Goal: Task Accomplishment & Management: Manage account settings

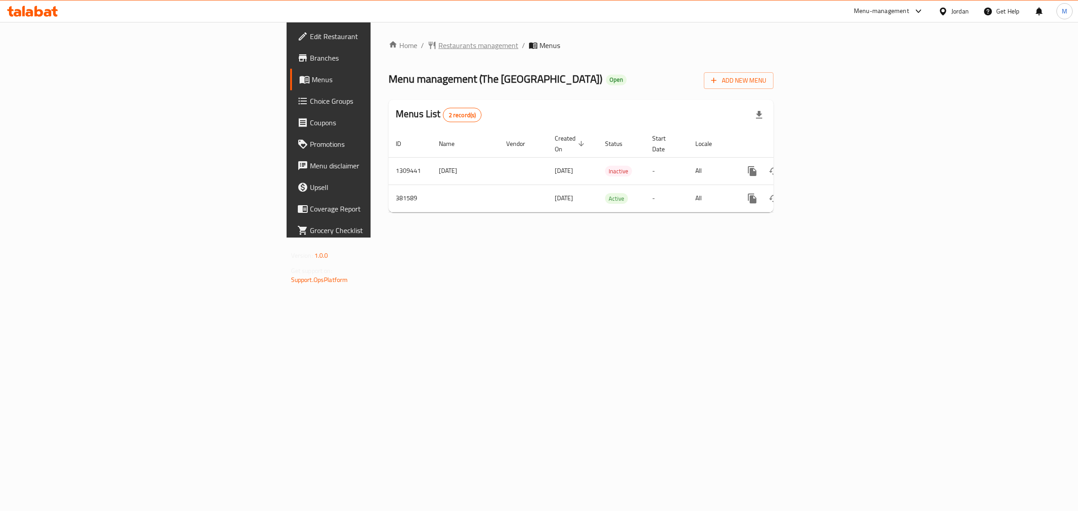
click at [439, 45] on span "Restaurants management" at bounding box center [479, 45] width 80 height 11
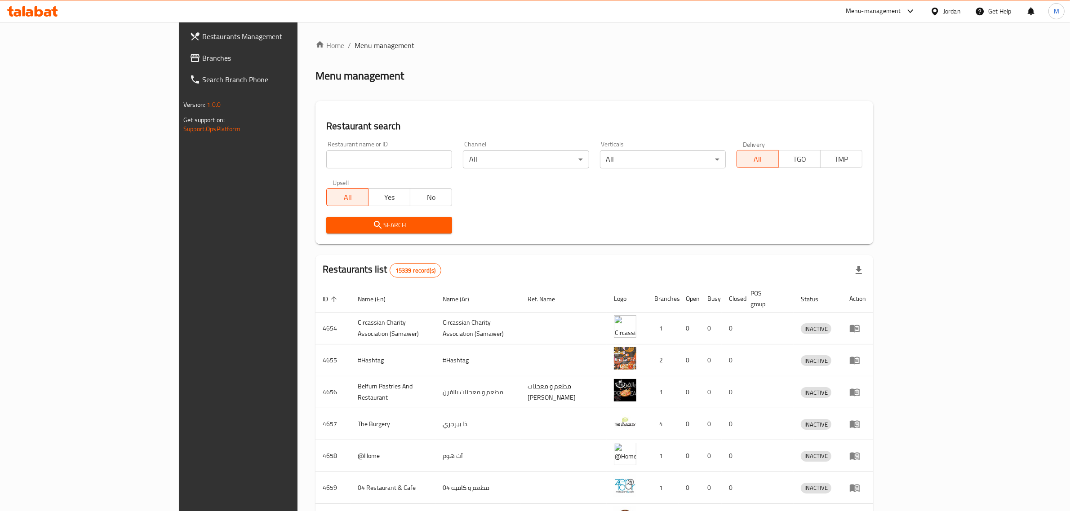
click at [326, 158] on input "search" at bounding box center [389, 160] width 126 height 18
paste input "764016"
type input "764016"
click button "Search" at bounding box center [389, 225] width 126 height 17
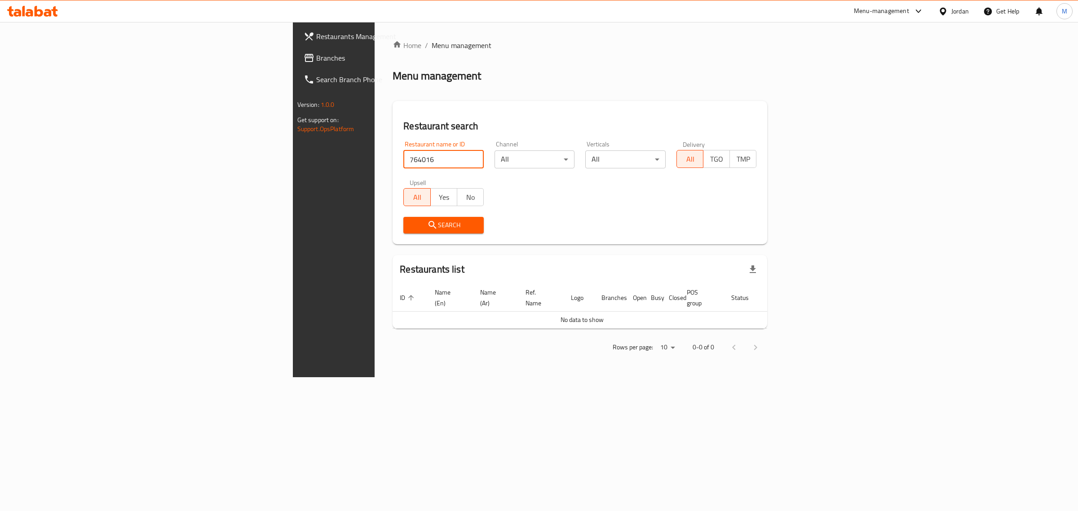
click at [316, 57] on span "Branches" at bounding box center [391, 58] width 150 height 11
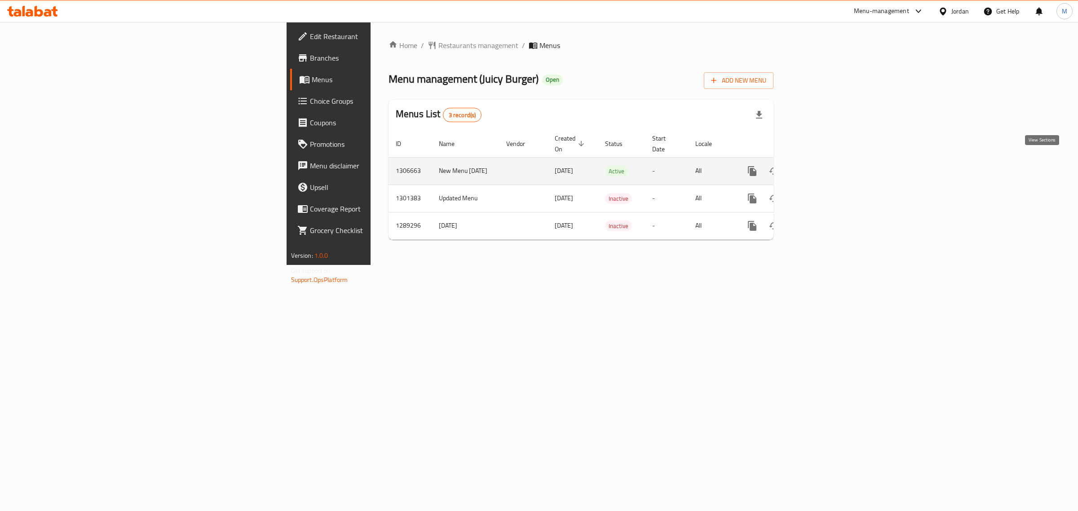
click at [821, 167] on icon "enhanced table" at bounding box center [817, 171] width 8 height 8
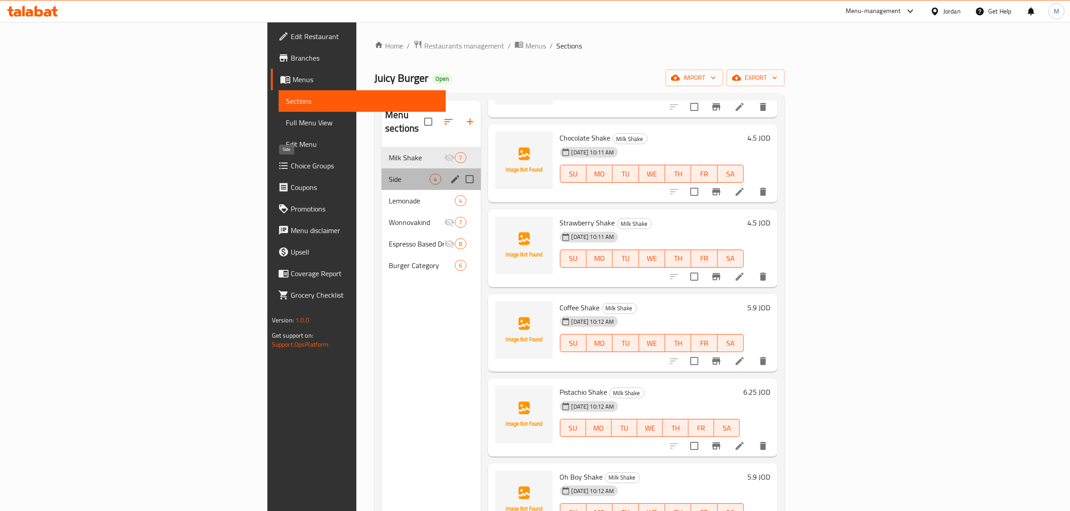
click at [389, 174] on span "Side" at bounding box center [409, 179] width 41 height 11
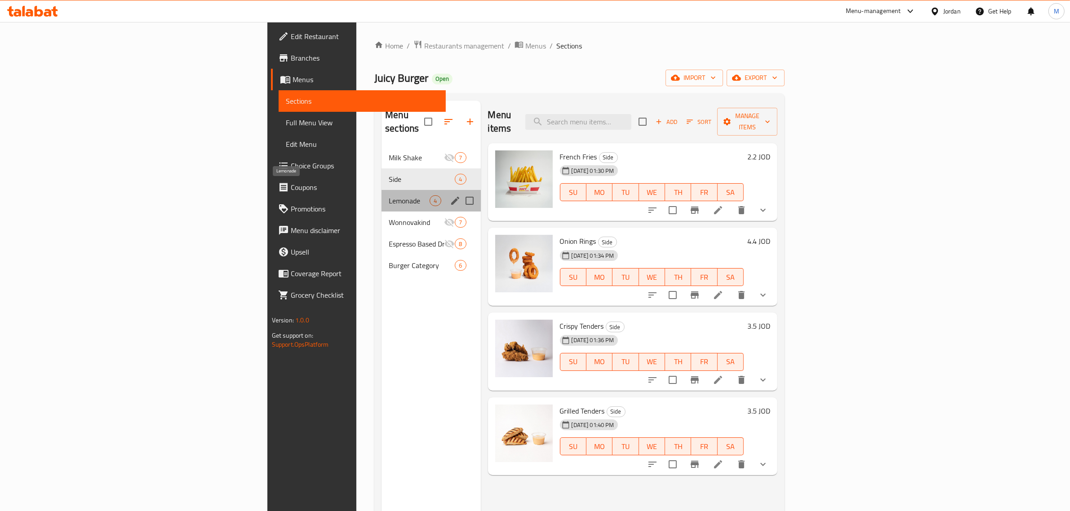
click at [389, 195] on span "Lemonade" at bounding box center [409, 200] width 41 height 11
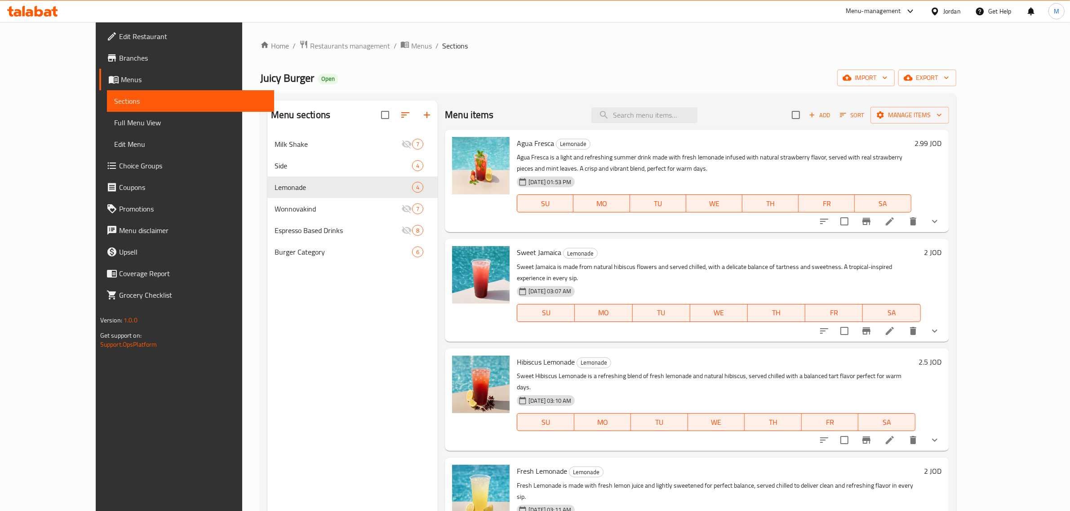
scroll to position [126, 0]
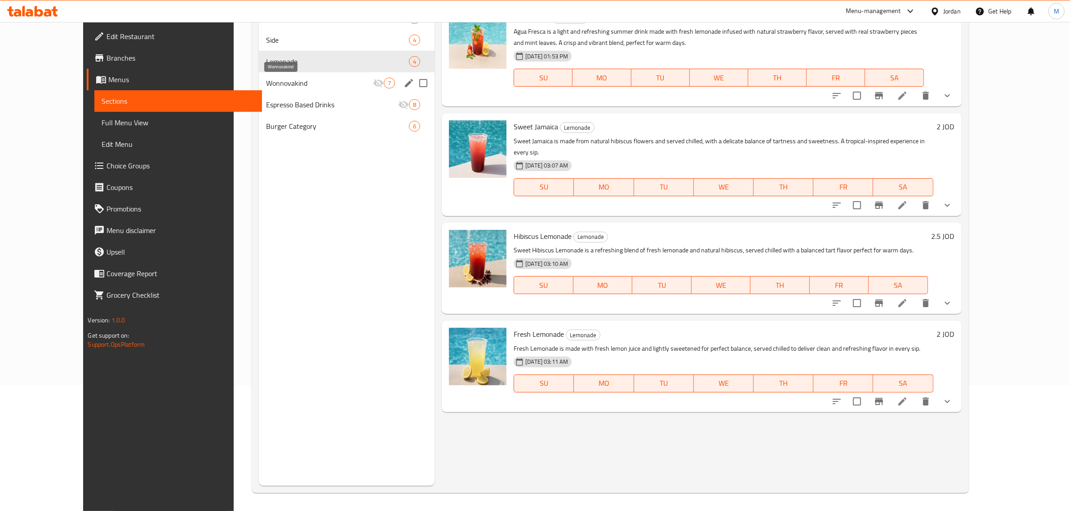
click at [266, 78] on span "Wonnovakind" at bounding box center [319, 83] width 107 height 11
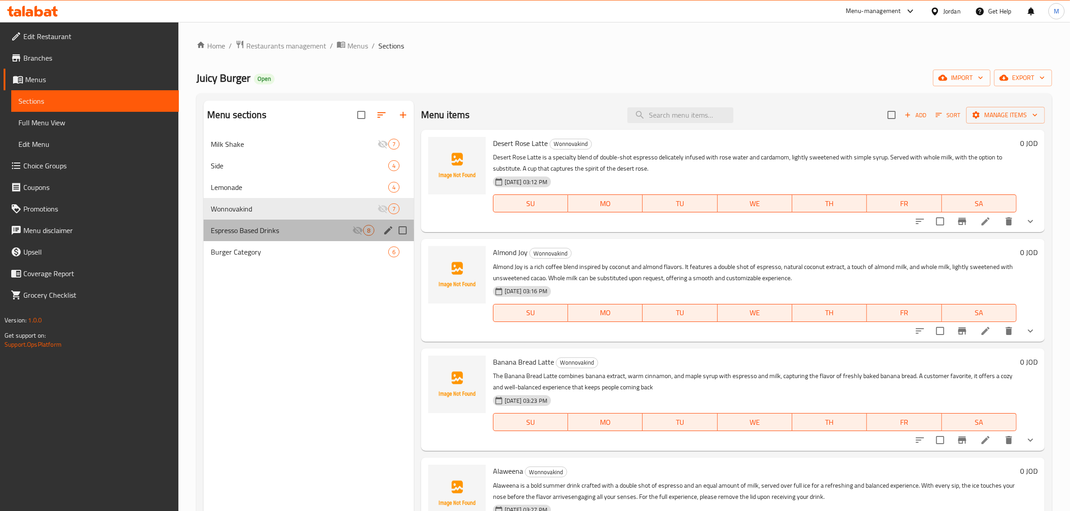
click at [257, 223] on div "Espresso Based Drinks 8" at bounding box center [309, 231] width 210 height 22
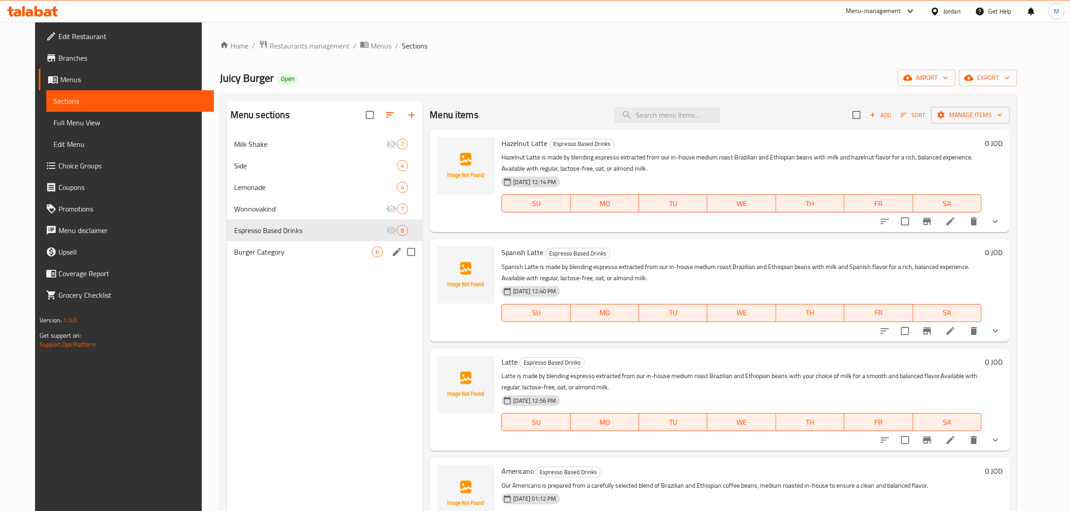
click at [248, 255] on span "Burger Category" at bounding box center [302, 252] width 137 height 11
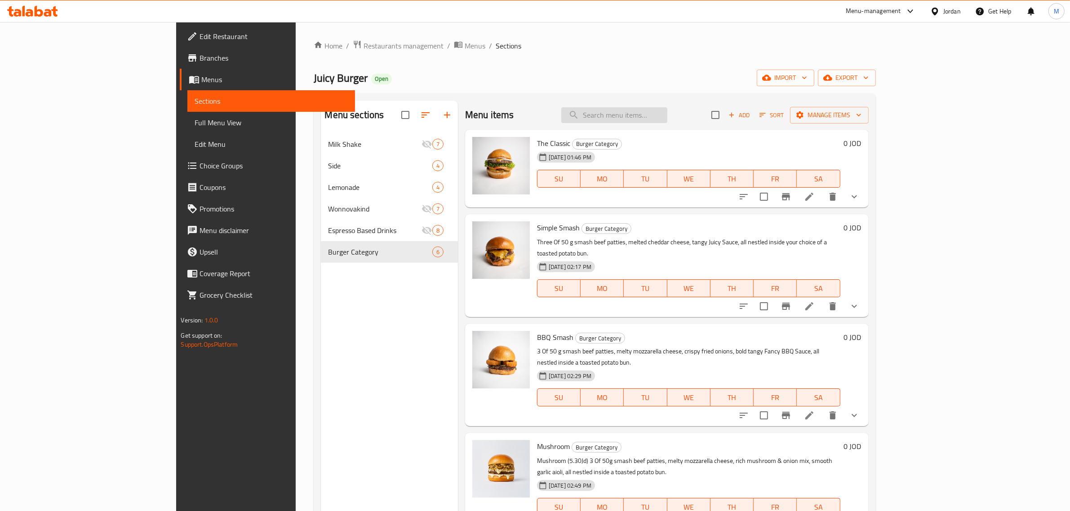
drag, startPoint x: 701, startPoint y: 129, endPoint x: 700, endPoint y: 120, distance: 9.5
click at [700, 126] on div "Menu items Add Sort Manage items" at bounding box center [667, 115] width 404 height 29
click at [667, 120] on input "search" at bounding box center [614, 115] width 106 height 16
paste input "Blue"
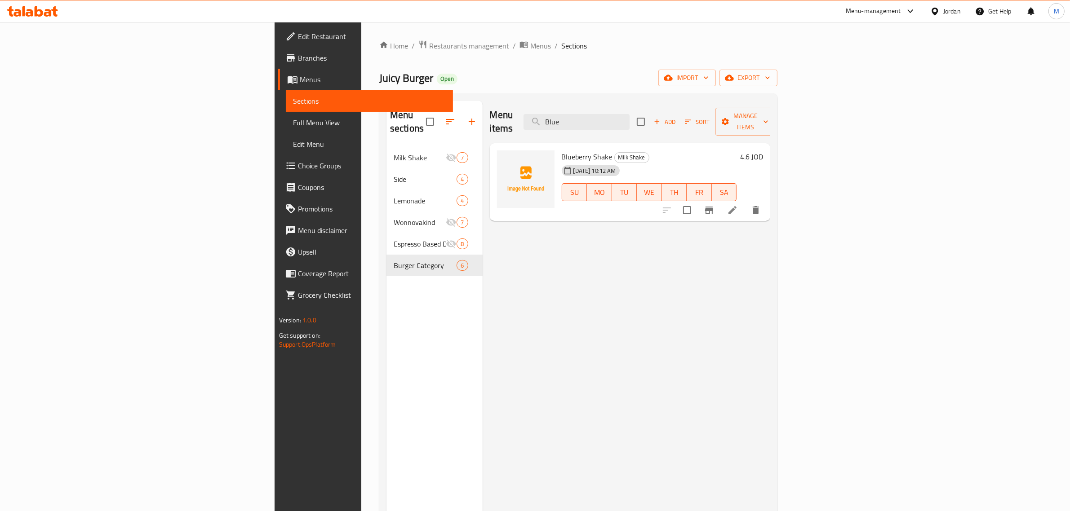
click at [690, 106] on div "Menu items Blue Add Sort Manage items" at bounding box center [630, 122] width 281 height 43
click at [630, 122] on input "Blue" at bounding box center [576, 122] width 106 height 16
paste input "Water"
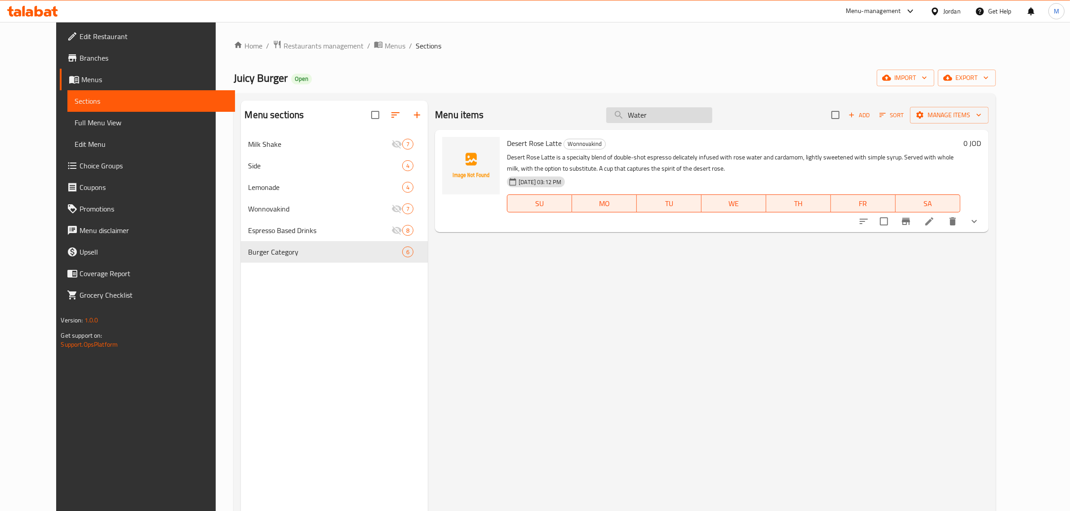
click at [690, 109] on input "Water" at bounding box center [659, 115] width 106 height 16
paste input "Buffalo"
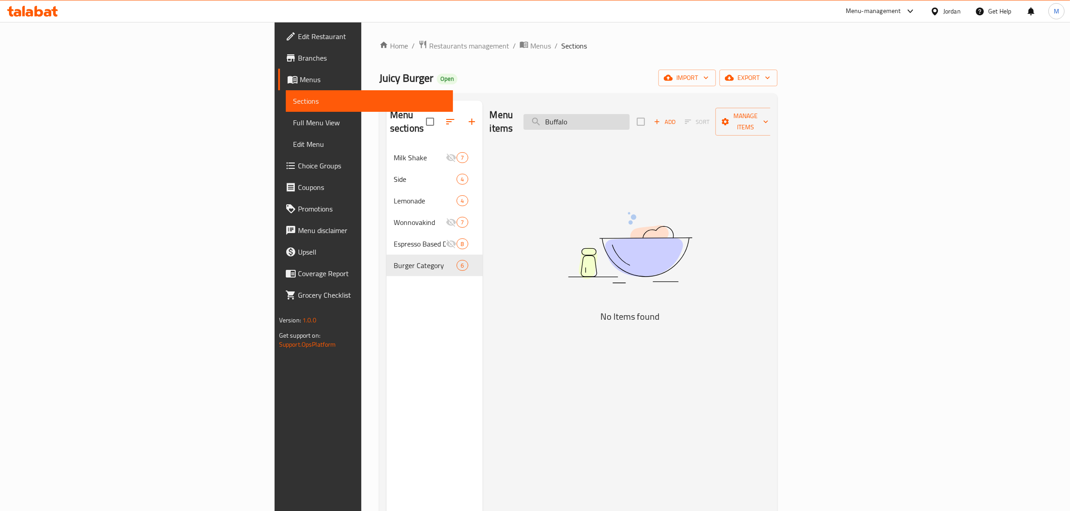
click at [630, 120] on input "Buffalo" at bounding box center [576, 122] width 106 height 16
type input "س"
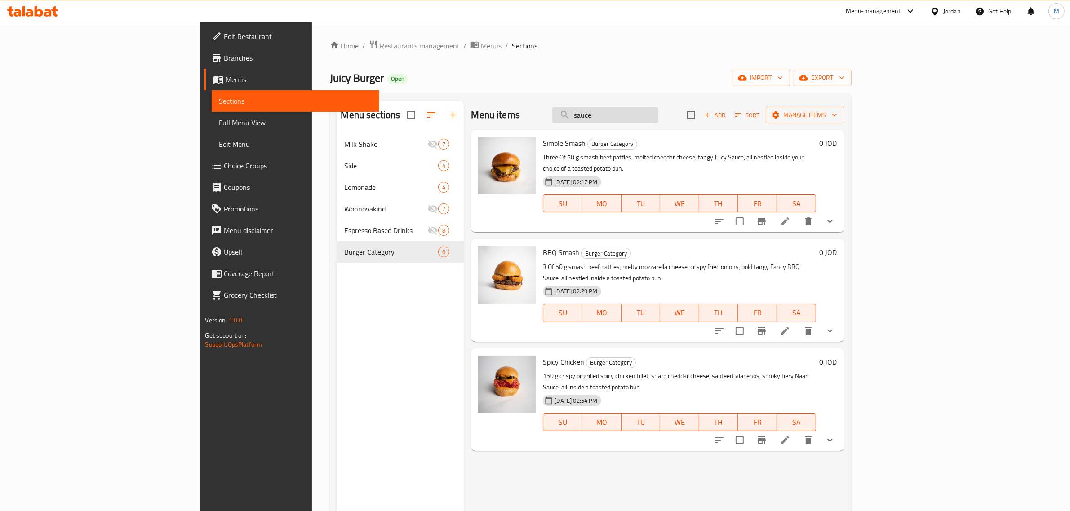
click at [658, 115] on input "sauce" at bounding box center [605, 115] width 106 height 16
paste input "Chees"
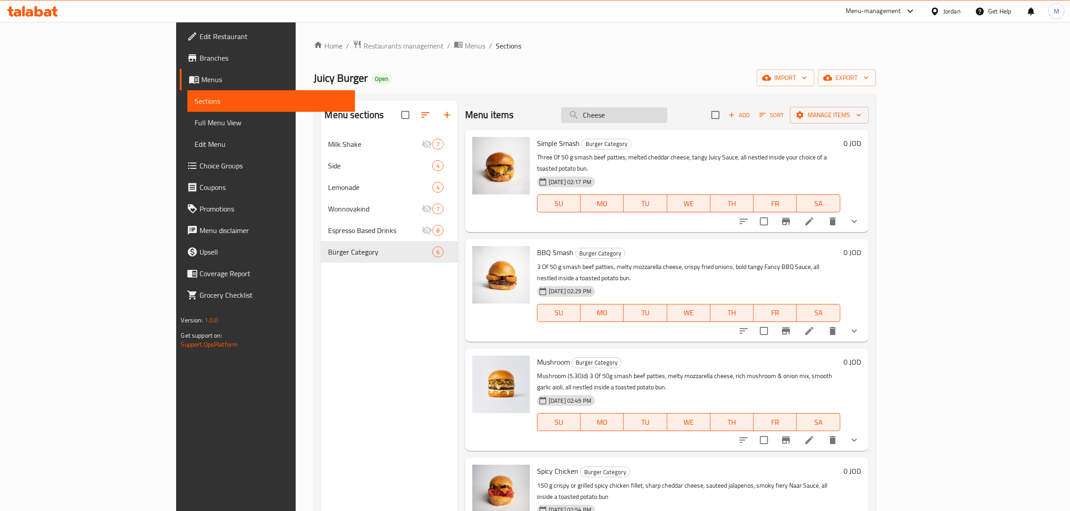
click at [667, 115] on input "Cheese" at bounding box center [614, 115] width 106 height 16
click at [667, 114] on input "Cheese" at bounding box center [614, 115] width 106 height 16
paste input "Fancy"
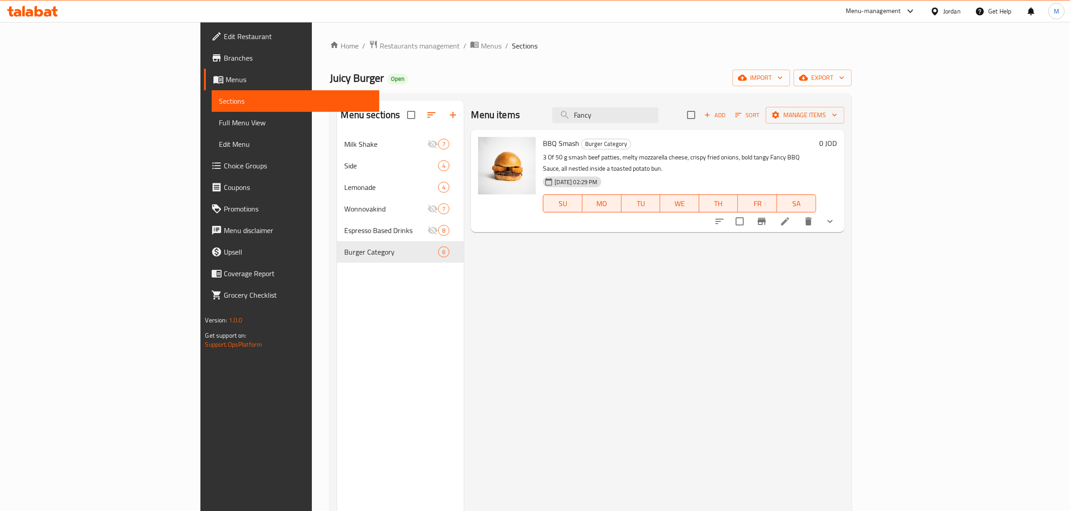
type input "Fancy"
click at [835, 216] on icon "show more" at bounding box center [830, 221] width 11 height 11
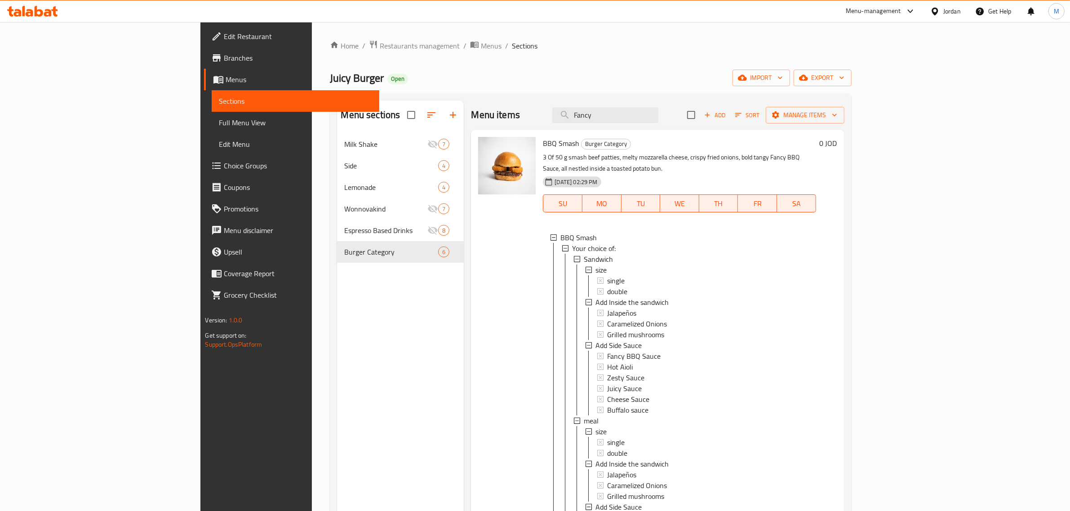
scroll to position [1, 0]
click at [219, 125] on span "Full Menu View" at bounding box center [295, 122] width 153 height 11
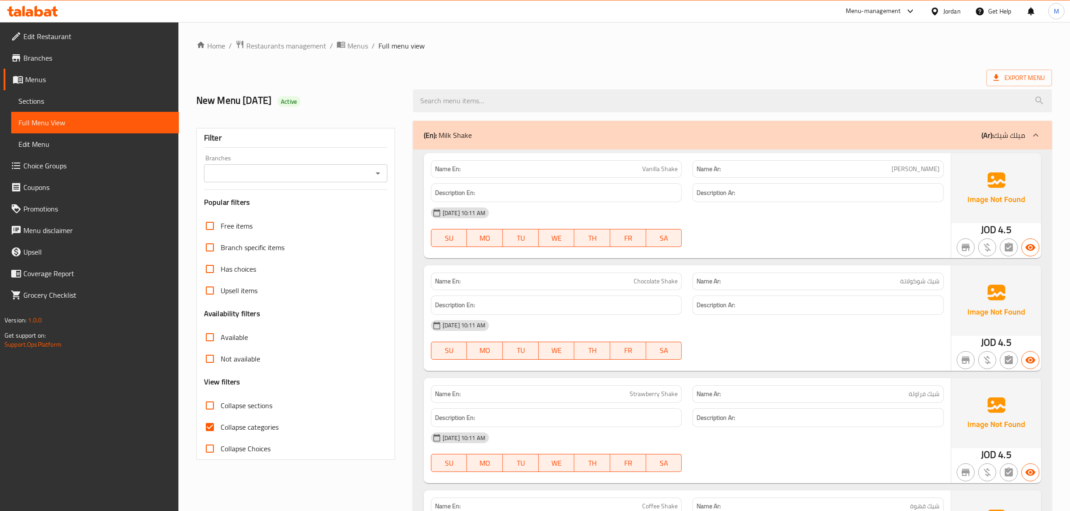
scroll to position [112, 0]
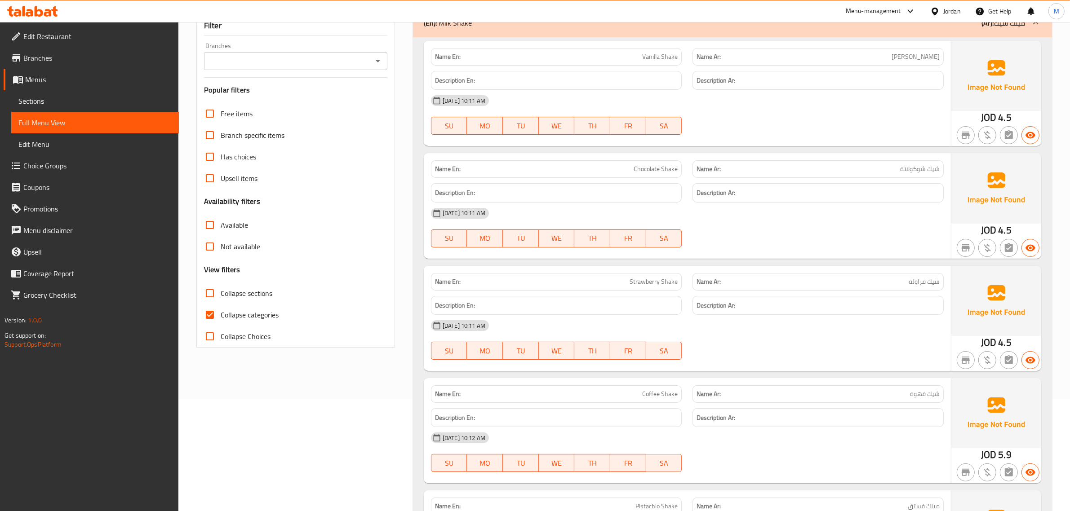
click at [211, 317] on input "Collapse categories" at bounding box center [210, 315] width 22 height 22
checkbox input "false"
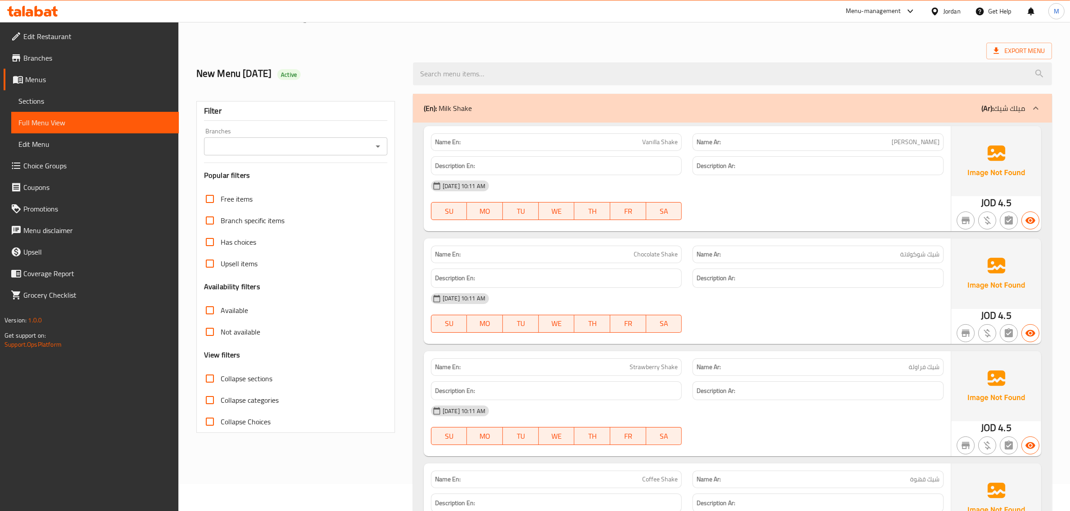
scroll to position [0, 0]
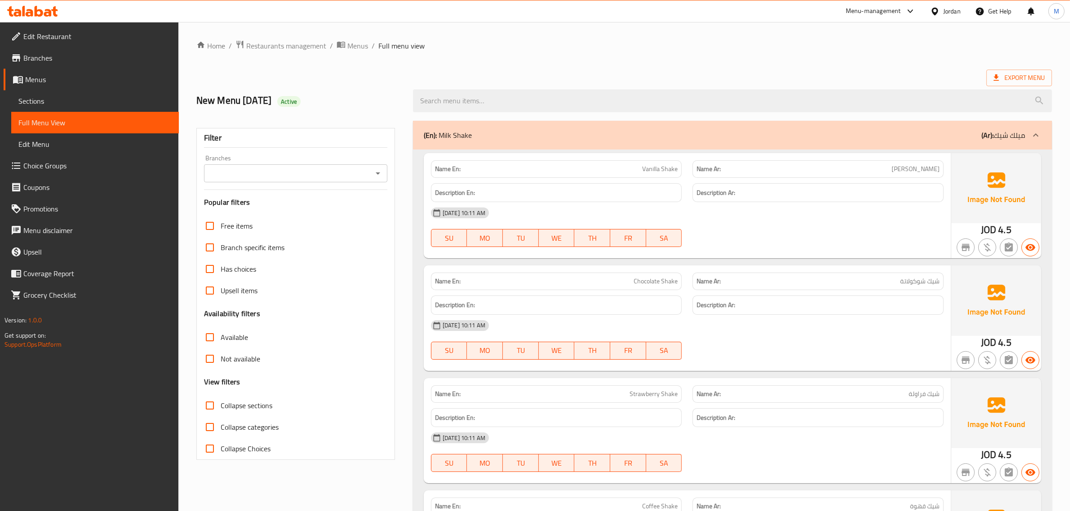
click at [725, 71] on div "Export Menu" at bounding box center [624, 78] width 856 height 17
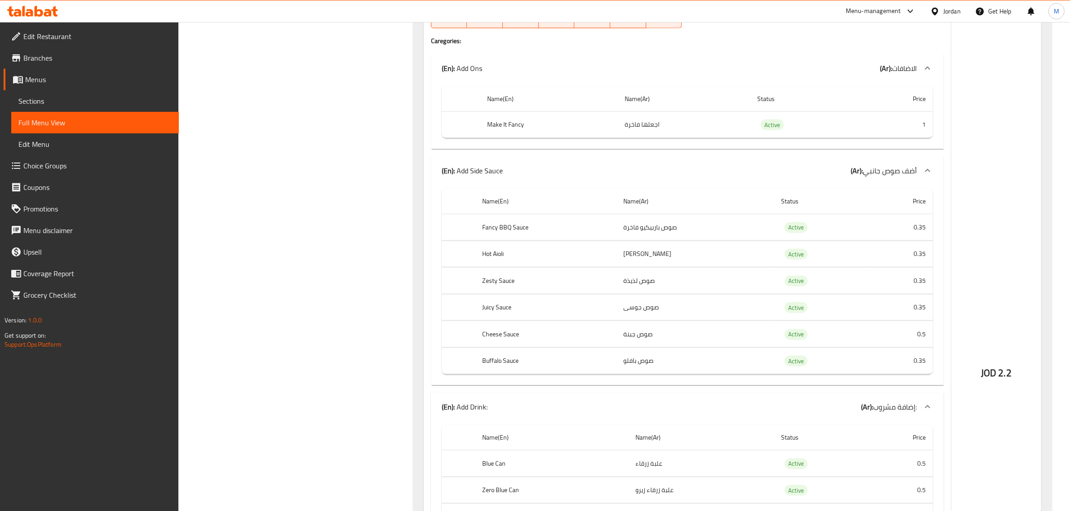
scroll to position [1323, 0]
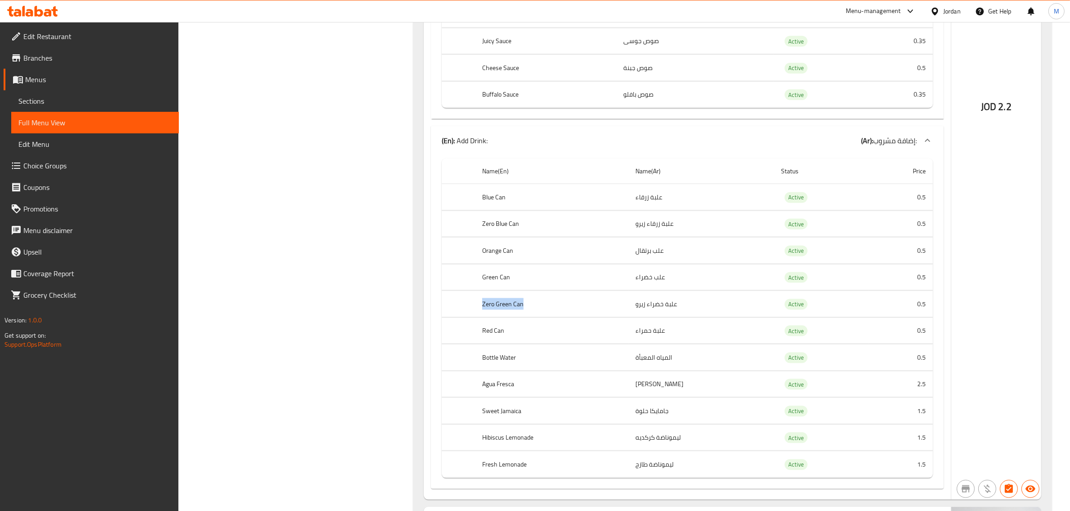
drag, startPoint x: 472, startPoint y: 308, endPoint x: 522, endPoint y: 315, distance: 50.3
click at [522, 315] on tr "Zero Green Can علبة خضراء زيرو Active 0.5" at bounding box center [687, 304] width 491 height 27
click at [456, 306] on td "choices table" at bounding box center [459, 304] width 34 height 27
drag, startPoint x: 354, startPoint y: 406, endPoint x: 367, endPoint y: 390, distance: 20.8
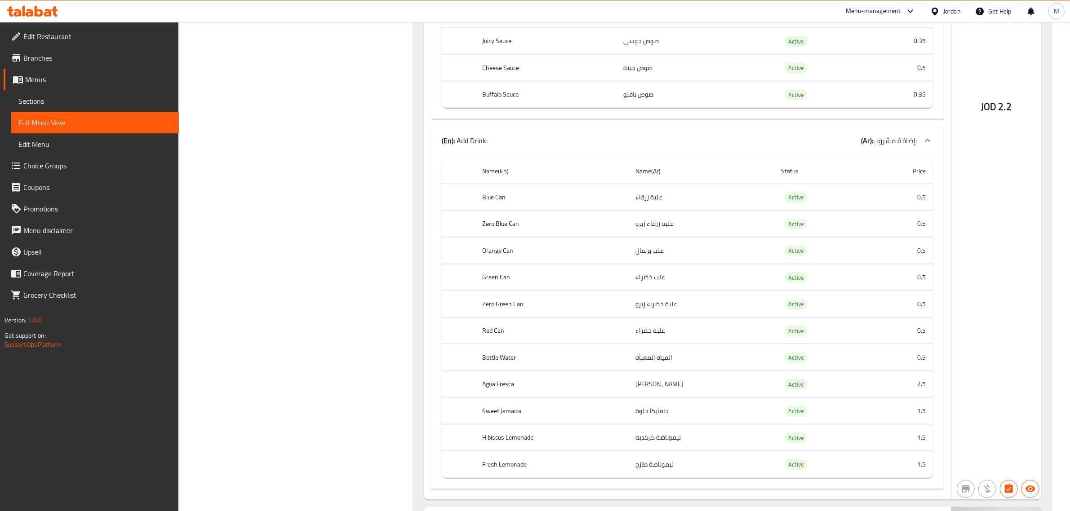
scroll to position [1155, 0]
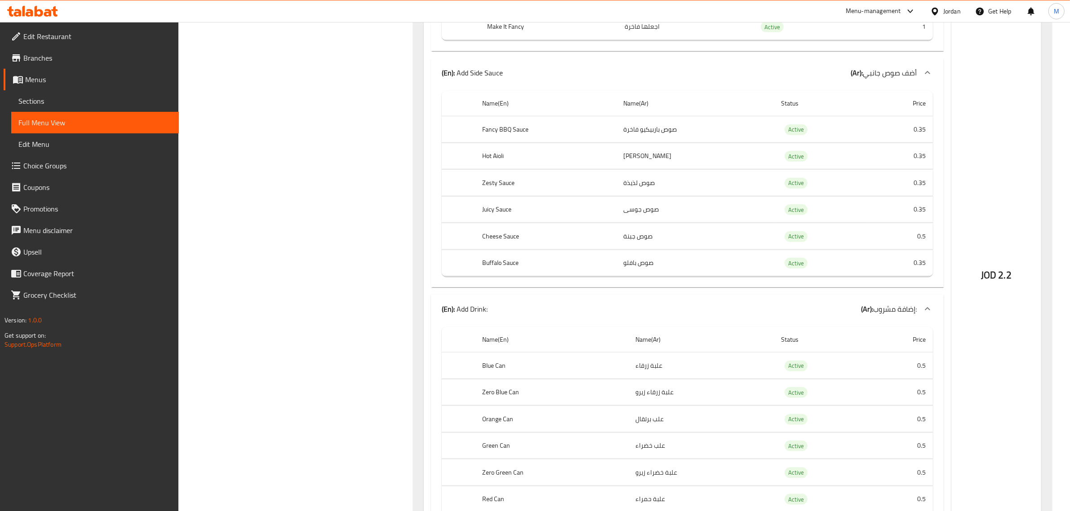
click at [954, 8] on div "Jordan" at bounding box center [952, 11] width 18 height 10
click at [852, 172] on div "Oman" at bounding box center [892, 173] width 135 height 21
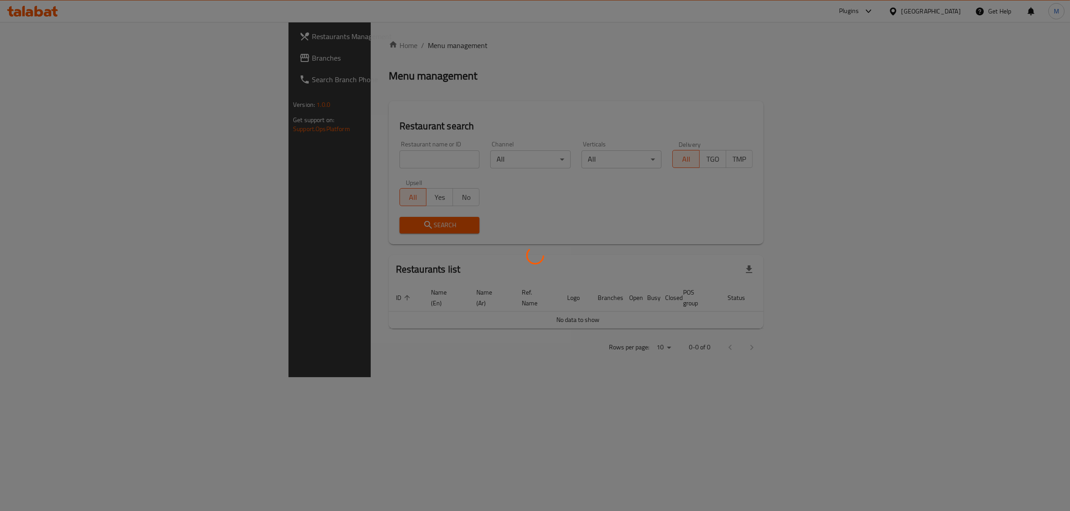
click at [260, 164] on div at bounding box center [535, 255] width 1070 height 511
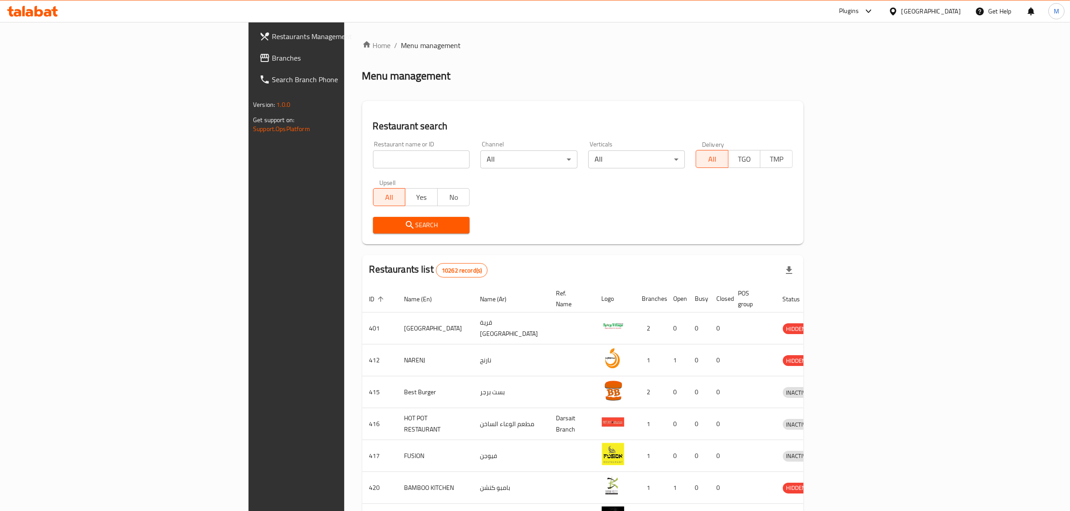
click at [373, 163] on input "search" at bounding box center [421, 160] width 97 height 18
paste input "21313"
type input "21313"
click button "Search" at bounding box center [421, 225] width 97 height 17
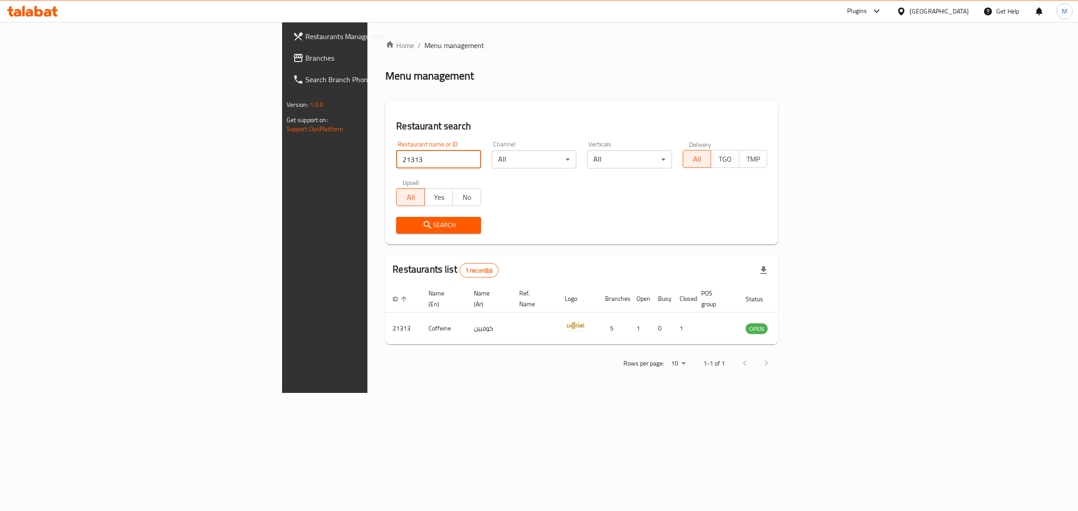
click at [962, 11] on div "Oman" at bounding box center [939, 11] width 59 height 10
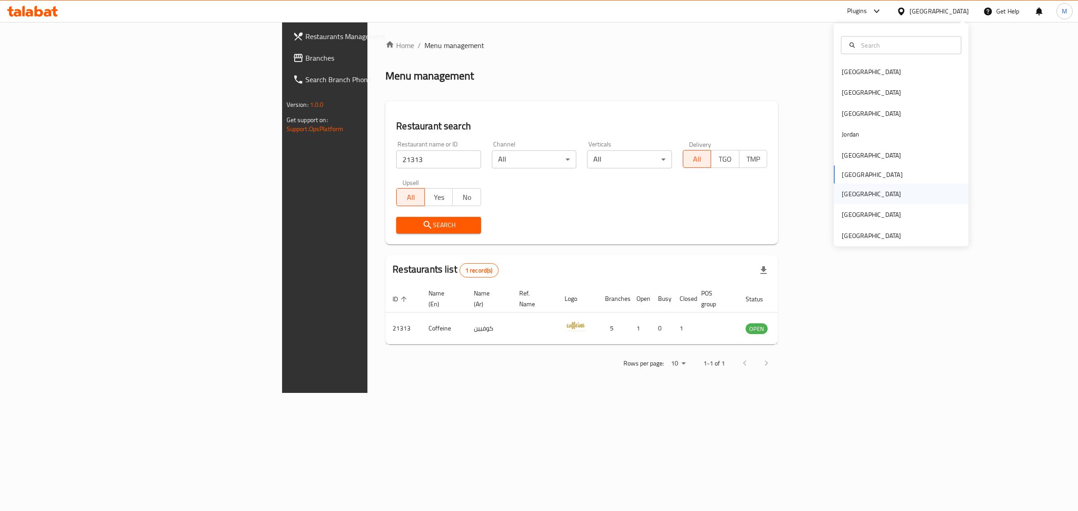
click at [851, 199] on div "Qatar" at bounding box center [872, 194] width 74 height 21
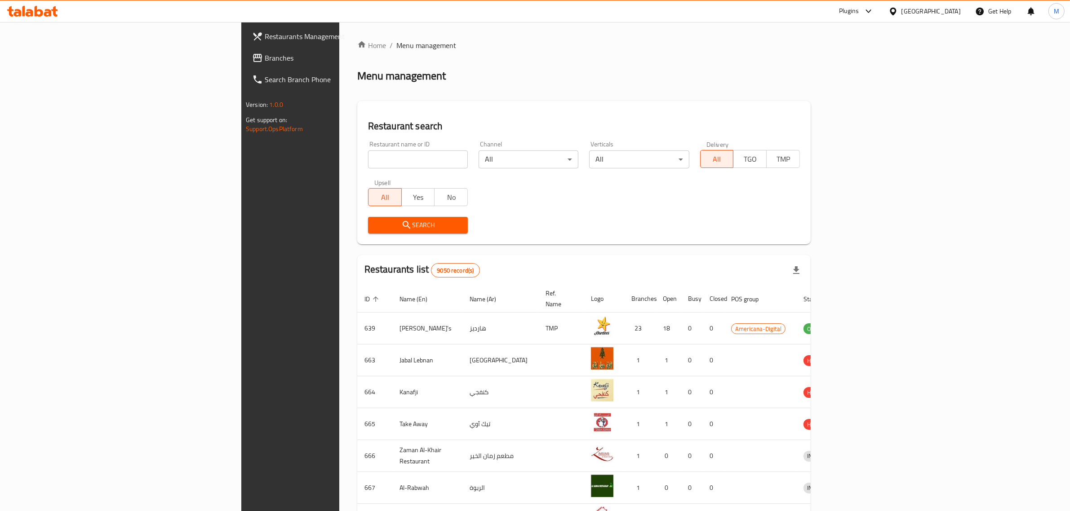
click at [265, 58] on span "Branches" at bounding box center [339, 58] width 148 height 11
